Goal: Task Accomplishment & Management: Complete application form

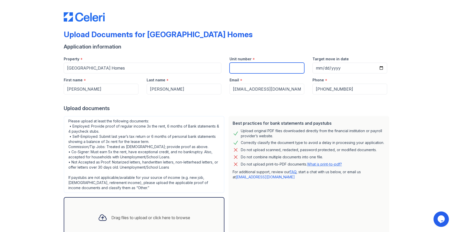
click at [252, 67] on input "Unit number" at bounding box center [267, 67] width 75 height 11
type input "2106"
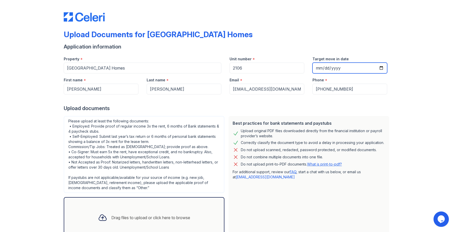
click at [379, 67] on input "Target move in date" at bounding box center [350, 67] width 75 height 11
type input "[DATE]"
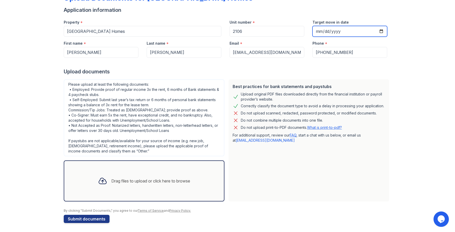
scroll to position [38, 0]
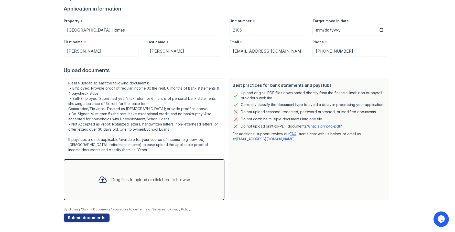
click at [112, 178] on div "Drag files to upload or click here to browse" at bounding box center [150, 179] width 79 height 6
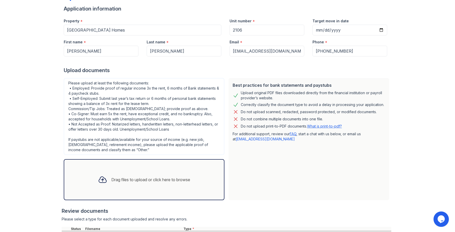
click at [133, 179] on div "Drag files to upload or click here to browse" at bounding box center [150, 179] width 79 height 6
click at [123, 180] on div "Drag files to upload or click here to browse" at bounding box center [150, 179] width 79 height 6
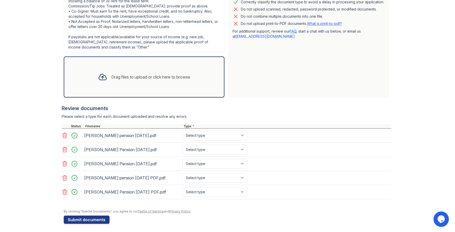
scroll to position [142, 0]
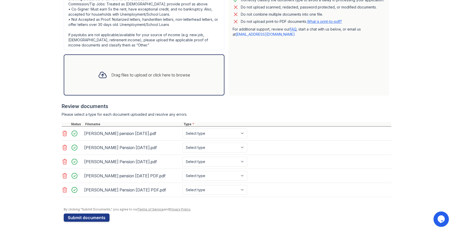
click at [64, 134] on icon at bounding box center [65, 133] width 4 height 5
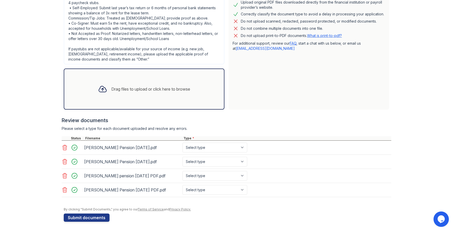
scroll to position [128, 0]
click at [64, 147] on icon at bounding box center [65, 147] width 6 height 6
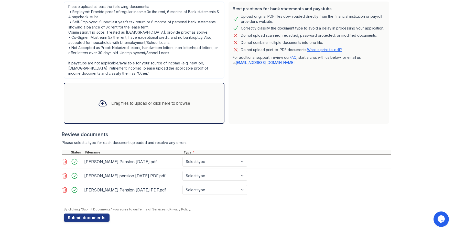
click at [63, 161] on icon at bounding box center [65, 161] width 4 height 5
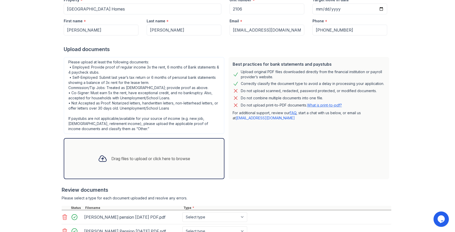
scroll to position [77, 0]
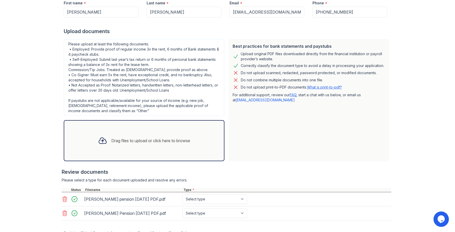
click at [141, 135] on div "Drag files to upload or click here to browse" at bounding box center [144, 140] width 100 height 17
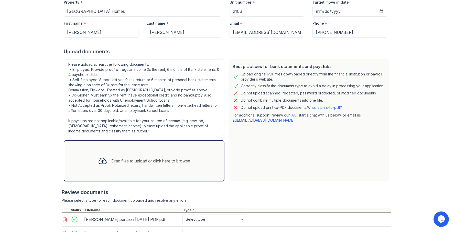
scroll to position [51, 0]
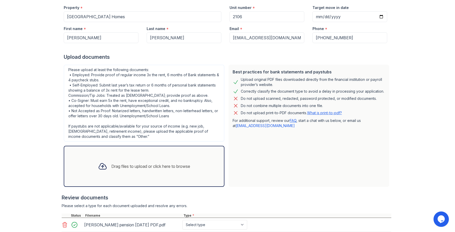
click at [132, 168] on div "Drag files to upload or click here to browse" at bounding box center [150, 166] width 79 height 6
click at [136, 167] on div "Drag files to upload or click here to browse" at bounding box center [150, 166] width 79 height 6
click at [124, 165] on div "Drag files to upload or click here to browse" at bounding box center [150, 166] width 79 height 6
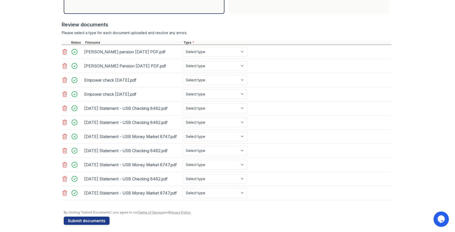
scroll to position [231, 0]
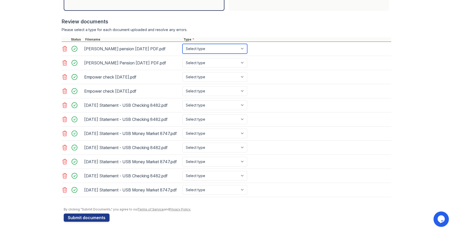
click at [211, 46] on select "Select type Paystub Bank Statement Offer Letter Tax Documents Benefit Award Let…" at bounding box center [215, 49] width 65 height 10
select select "other"
click at [183, 44] on select "Select type Paystub Bank Statement Offer Letter Tax Documents Benefit Award Let…" at bounding box center [215, 49] width 65 height 10
click at [204, 61] on select "Select type Paystub Bank Statement Offer Letter Tax Documents Benefit Award Let…" at bounding box center [215, 63] width 65 height 10
select select "other"
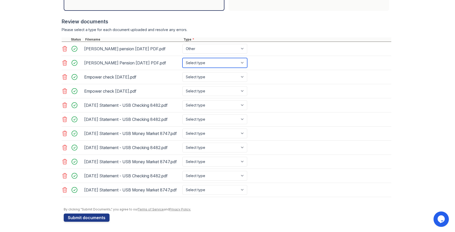
click at [183, 58] on select "Select type Paystub Bank Statement Offer Letter Tax Documents Benefit Award Let…" at bounding box center [215, 63] width 65 height 10
click at [203, 74] on select "Select type Paystub Bank Statement Offer Letter Tax Documents Benefit Award Let…" at bounding box center [215, 77] width 65 height 10
select select "other"
click at [183, 72] on select "Select type Paystub Bank Statement Offer Letter Tax Documents Benefit Award Let…" at bounding box center [215, 77] width 65 height 10
click at [208, 89] on select "Select type Paystub Bank Statement Offer Letter Tax Documents Benefit Award Let…" at bounding box center [215, 91] width 65 height 10
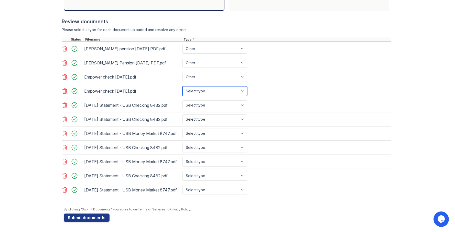
select select "other"
click at [183, 86] on select "Select type Paystub Bank Statement Offer Letter Tax Documents Benefit Award Let…" at bounding box center [215, 91] width 65 height 10
click at [208, 100] on select "Select type Paystub Bank Statement Offer Letter Tax Documents Benefit Award Let…" at bounding box center [215, 105] width 65 height 10
select select "bank_statement"
click at [183, 100] on select "Select type Paystub Bank Statement Offer Letter Tax Documents Benefit Award Let…" at bounding box center [215, 105] width 65 height 10
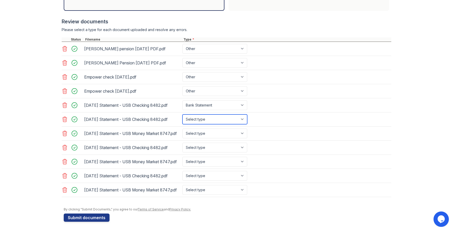
click at [207, 117] on select "Select type Paystub Bank Statement Offer Letter Tax Documents Benefit Award Let…" at bounding box center [215, 119] width 65 height 10
select select "bank_statement"
click at [183, 114] on select "Select type Paystub Bank Statement Offer Letter Tax Documents Benefit Award Let…" at bounding box center [215, 119] width 65 height 10
click at [207, 132] on select "Select type Paystub Bank Statement Offer Letter Tax Documents Benefit Award Let…" at bounding box center [215, 133] width 65 height 10
select select "bank_statement"
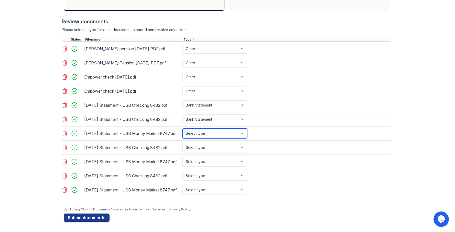
click at [183, 128] on select "Select type Paystub Bank Statement Offer Letter Tax Documents Benefit Award Let…" at bounding box center [215, 133] width 65 height 10
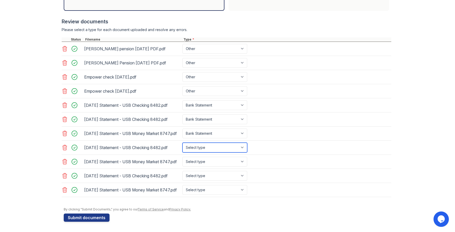
click at [209, 148] on select "Select type Paystub Bank Statement Offer Letter Tax Documents Benefit Award Let…" at bounding box center [215, 147] width 65 height 10
select select "bank_statement"
click at [183, 143] on select "Select type Paystub Bank Statement Offer Letter Tax Documents Benefit Award Let…" at bounding box center [215, 147] width 65 height 10
click at [215, 164] on select "Select type Paystub Bank Statement Offer Letter Tax Documents Benefit Award Let…" at bounding box center [215, 162] width 65 height 10
select select "bank_statement"
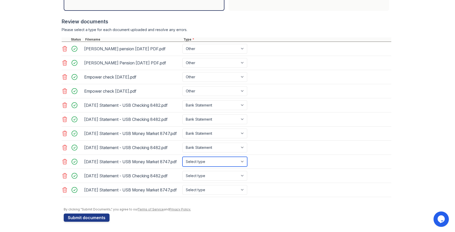
click at [183, 160] on select "Select type Paystub Bank Statement Offer Letter Tax Documents Benefit Award Let…" at bounding box center [215, 162] width 65 height 10
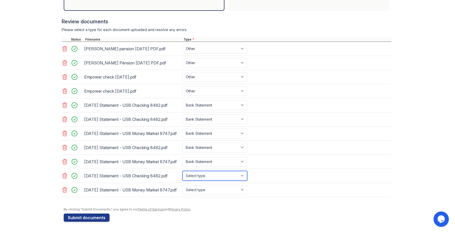
click at [212, 180] on select "Select type Paystub Bank Statement Offer Letter Tax Documents Benefit Award Let…" at bounding box center [215, 176] width 65 height 10
select select "bank_statement"
click at [183, 176] on select "Select type Paystub Bank Statement Offer Letter Tax Documents Benefit Award Let…" at bounding box center [215, 176] width 65 height 10
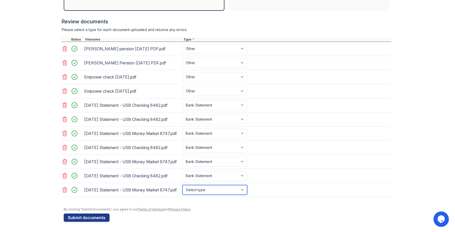
click at [213, 194] on select "Select type Paystub Bank Statement Offer Letter Tax Documents Benefit Award Let…" at bounding box center [215, 190] width 65 height 10
select select "bank_statement"
click at [183, 192] on select "Select type Paystub Bank Statement Offer Letter Tax Documents Benefit Award Let…" at bounding box center [215, 190] width 65 height 10
click at [88, 218] on button "Submit documents" at bounding box center [87, 217] width 46 height 8
